Goal: Find specific page/section: Find specific page/section

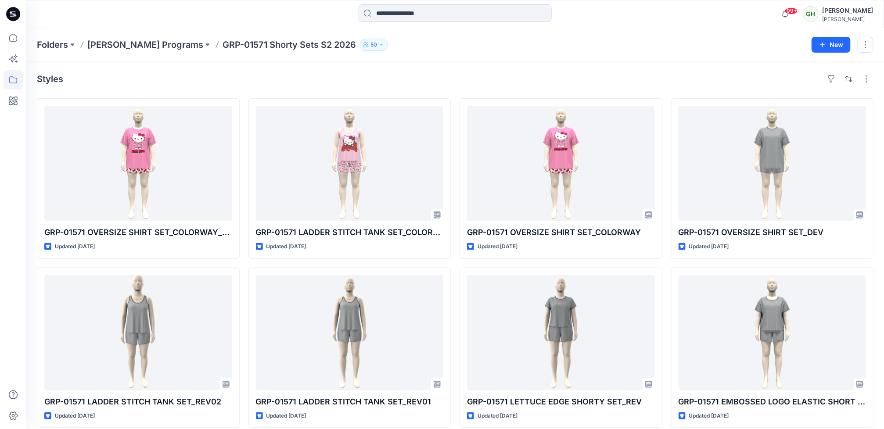
click at [12, 12] on icon at bounding box center [13, 14] width 14 height 28
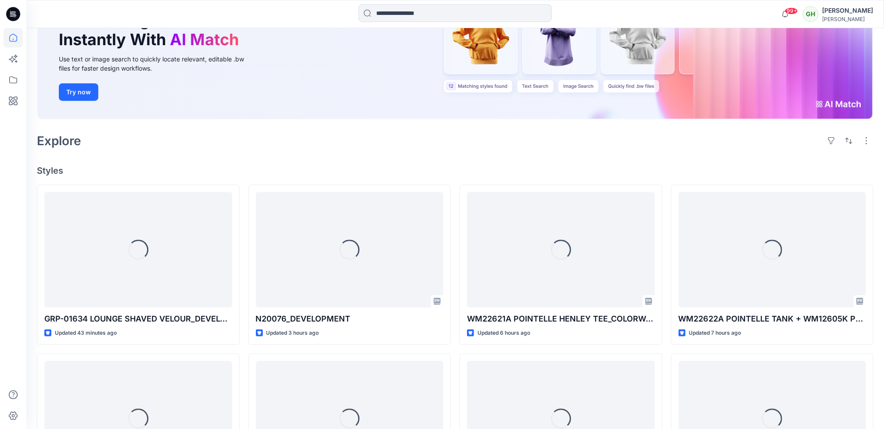
scroll to position [132, 0]
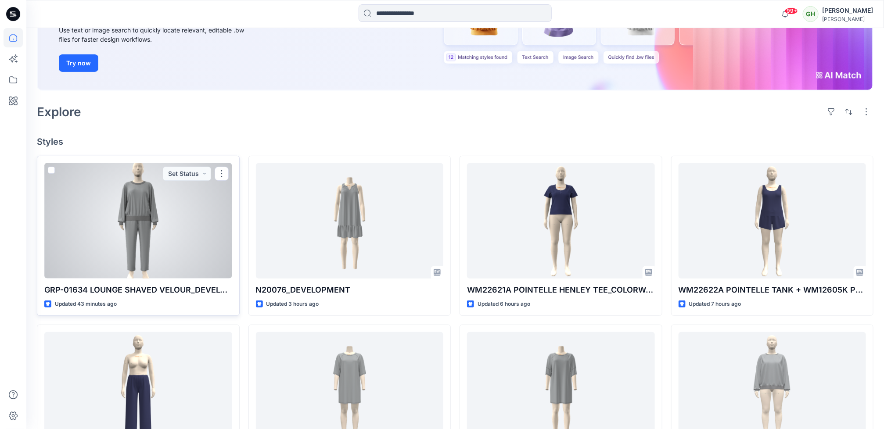
click at [150, 253] on div at bounding box center [138, 220] width 188 height 115
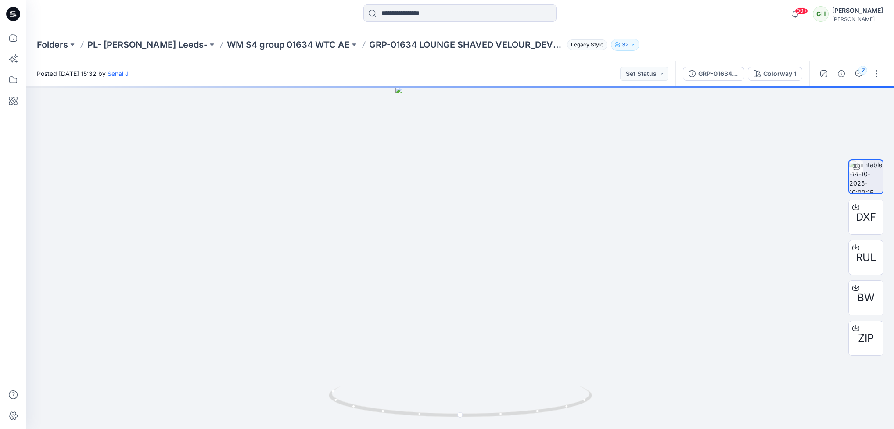
click at [860, 64] on div "2" at bounding box center [849, 73] width 81 height 25
click at [861, 74] on div "2" at bounding box center [862, 70] width 9 height 9
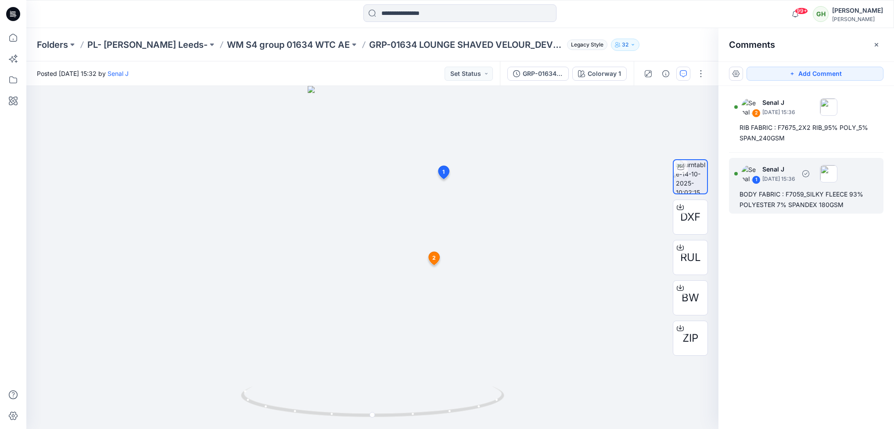
click at [760, 203] on div "BODY FABRIC : F7059_SILKY FLEECE 93% POLYESTER 7% SPANDEX 180GSM" at bounding box center [805, 199] width 133 height 21
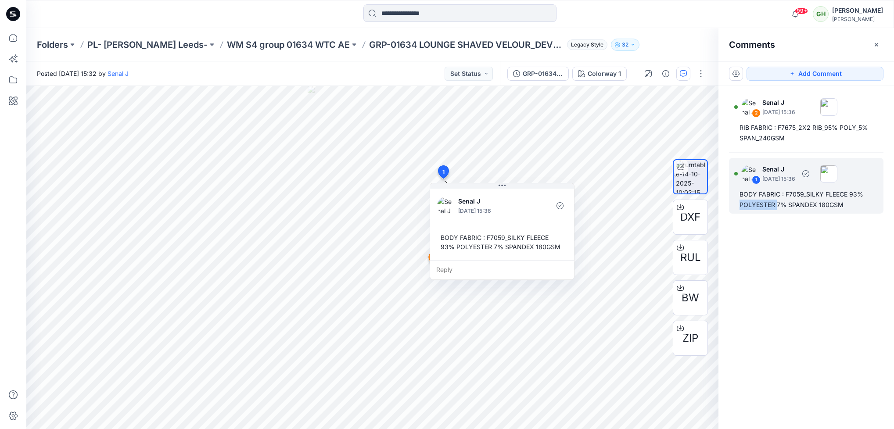
click at [760, 203] on div "BODY FABRIC : F7059_SILKY FLEECE 93% POLYESTER 7% SPANDEX 180GSM" at bounding box center [805, 199] width 133 height 21
copy div "BODY FABRIC : F7059_SILKY FLEECE 93% POLYESTER 7% SPANDEX 180GSM"
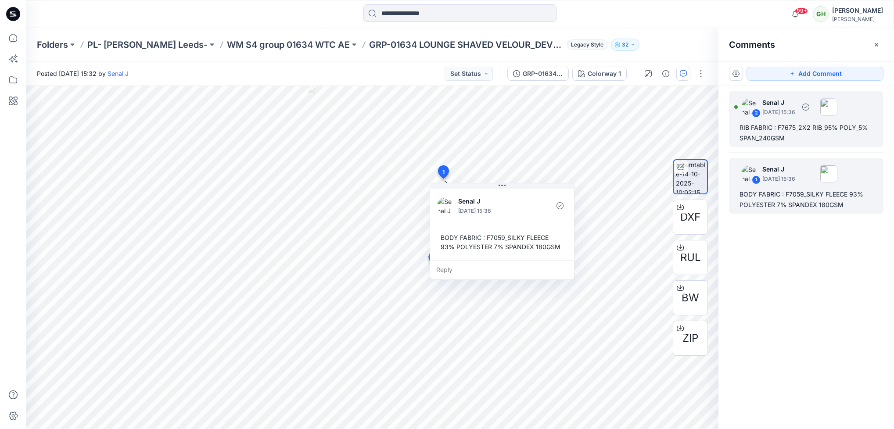
click at [800, 137] on div "RIB FABRIC : F7675_2X2 RIB_95% POLY_5% SPAN_240GSM" at bounding box center [805, 132] width 133 height 21
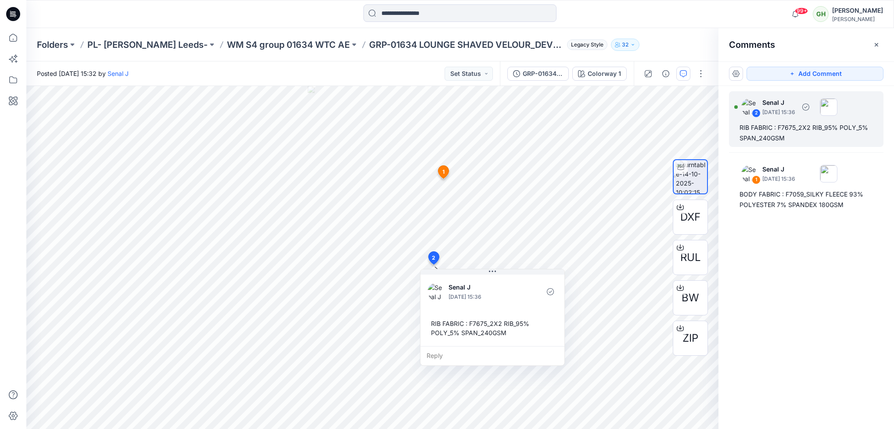
click at [800, 137] on div "RIB FABRIC : F7675_2X2 RIB_95% POLY_5% SPAN_240GSM" at bounding box center [805, 132] width 133 height 21
click at [788, 133] on div "RIB FABRIC : F7675_2X2 RIB_95% POLY_5% SPAN_240GSM" at bounding box center [805, 132] width 133 height 21
click at [796, 244] on div "2 Senal J [DATE] 15:36 RIB FABRIC : F7675_2X2 RIB_95% POLY_5% SPAN_240GSM 1 Sen…" at bounding box center [806, 241] width 176 height 311
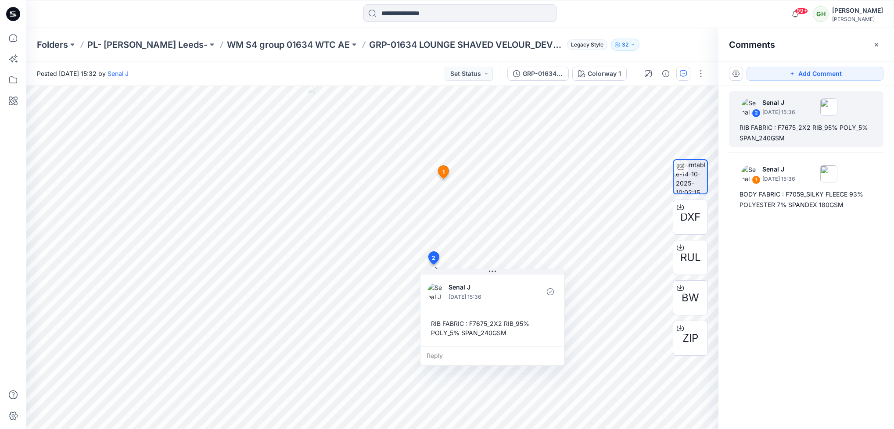
click at [3, 17] on div at bounding box center [13, 14] width 28 height 28
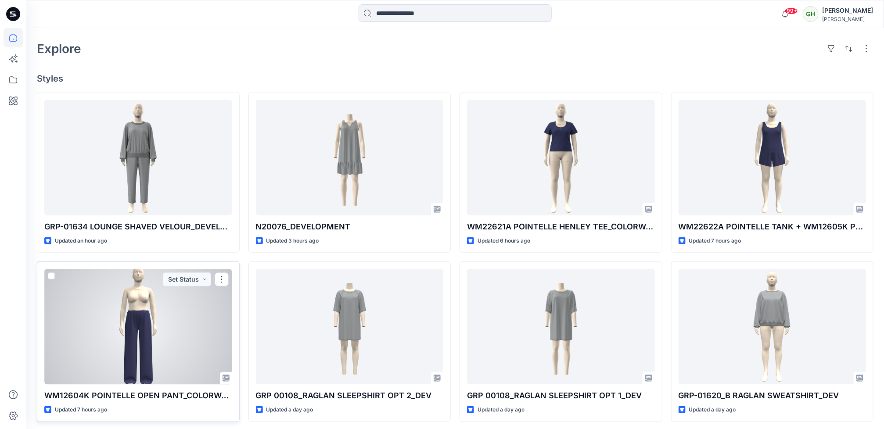
scroll to position [263, 0]
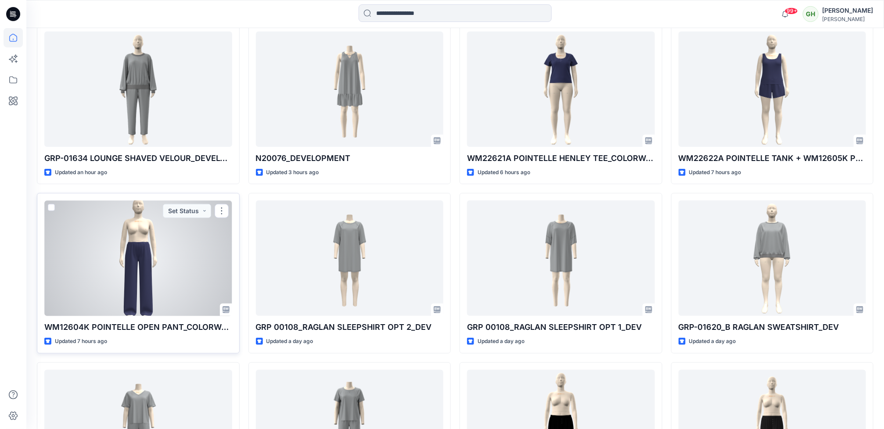
click at [128, 261] on div at bounding box center [138, 258] width 188 height 115
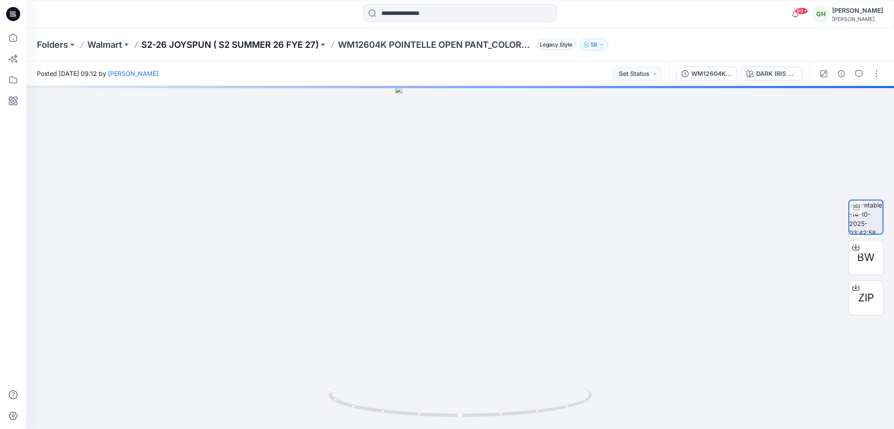
click at [244, 39] on p "S2-26 JOYSPUN ( S2 SUMMER 26 FYE 27)" at bounding box center [229, 45] width 177 height 12
